Goal: Use online tool/utility: Utilize a website feature to perform a specific function

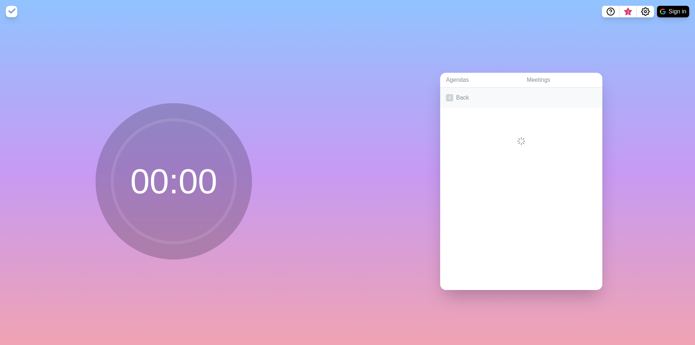
click at [462, 96] on link "Back" at bounding box center [521, 98] width 162 height 20
click at [528, 76] on link "Meetings" at bounding box center [561, 80] width 81 height 15
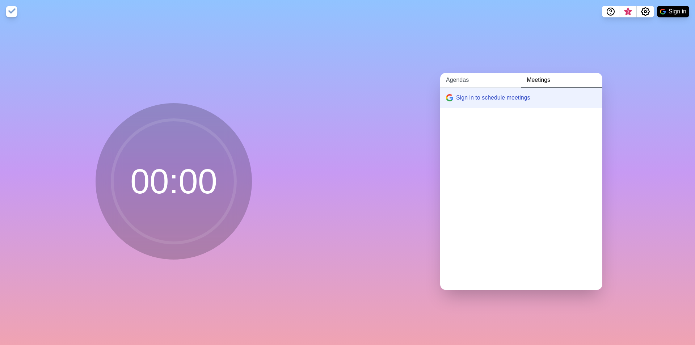
click at [480, 77] on link "Agendas" at bounding box center [480, 80] width 81 height 15
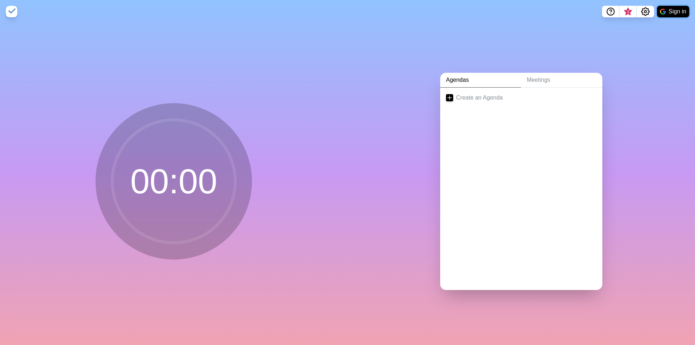
click at [673, 12] on button "Sign in" at bounding box center [673, 12] width 32 height 12
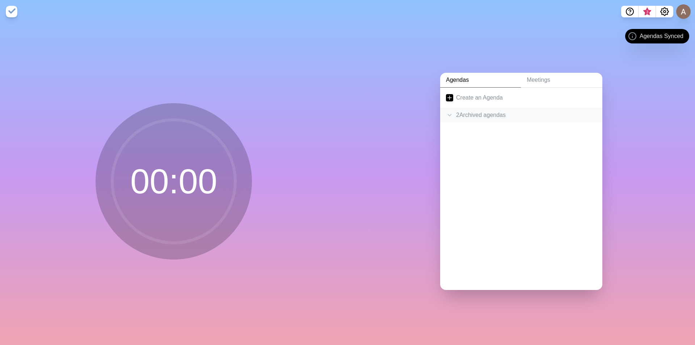
click at [448, 114] on polyline at bounding box center [449, 115] width 3 height 2
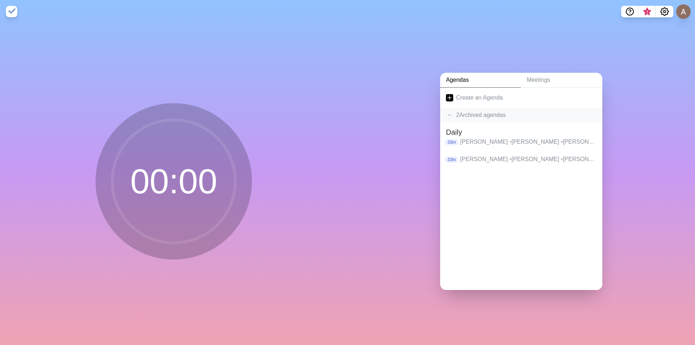
click at [446, 111] on icon at bounding box center [449, 114] width 7 height 7
click at [446, 112] on icon at bounding box center [449, 114] width 7 height 7
click at [483, 138] on p "[PERSON_NAME] • [PERSON_NAME] [PERSON_NAME] • [PERSON_NAME] • [PERSON_NAME] • […" at bounding box center [528, 142] width 136 height 9
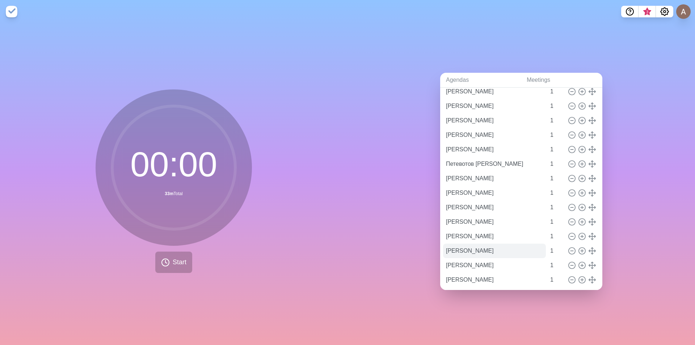
scroll to position [290, 0]
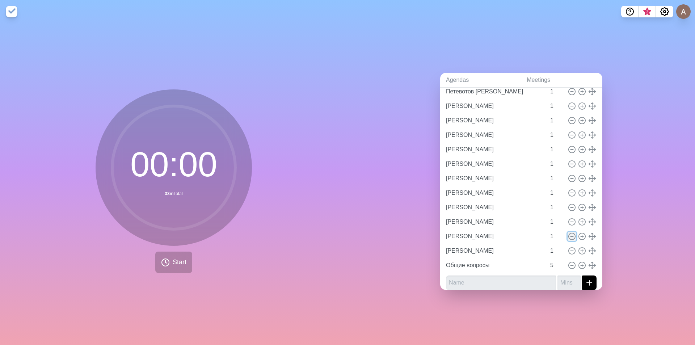
click at [571, 236] on line at bounding box center [572, 236] width 3 height 0
type input "[PERSON_NAME]"
type input "Общие вопросы"
type input "5"
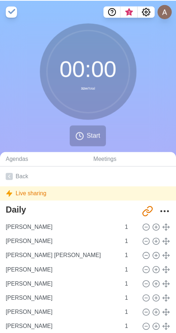
scroll to position [0, 0]
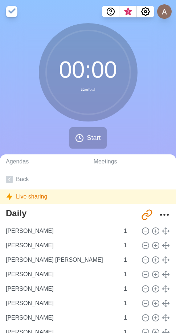
click at [162, 68] on div "00 : 00 32m Total Start" at bounding box center [88, 88] width 176 height 131
